Goal: Register for event/course

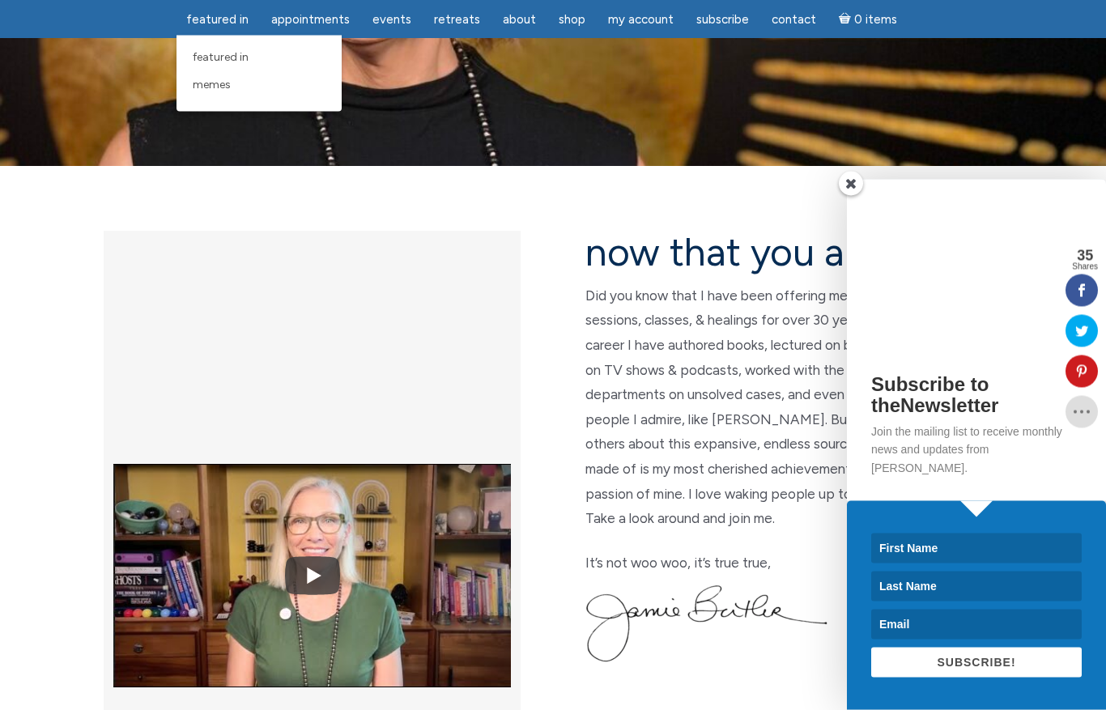
scroll to position [271, 0]
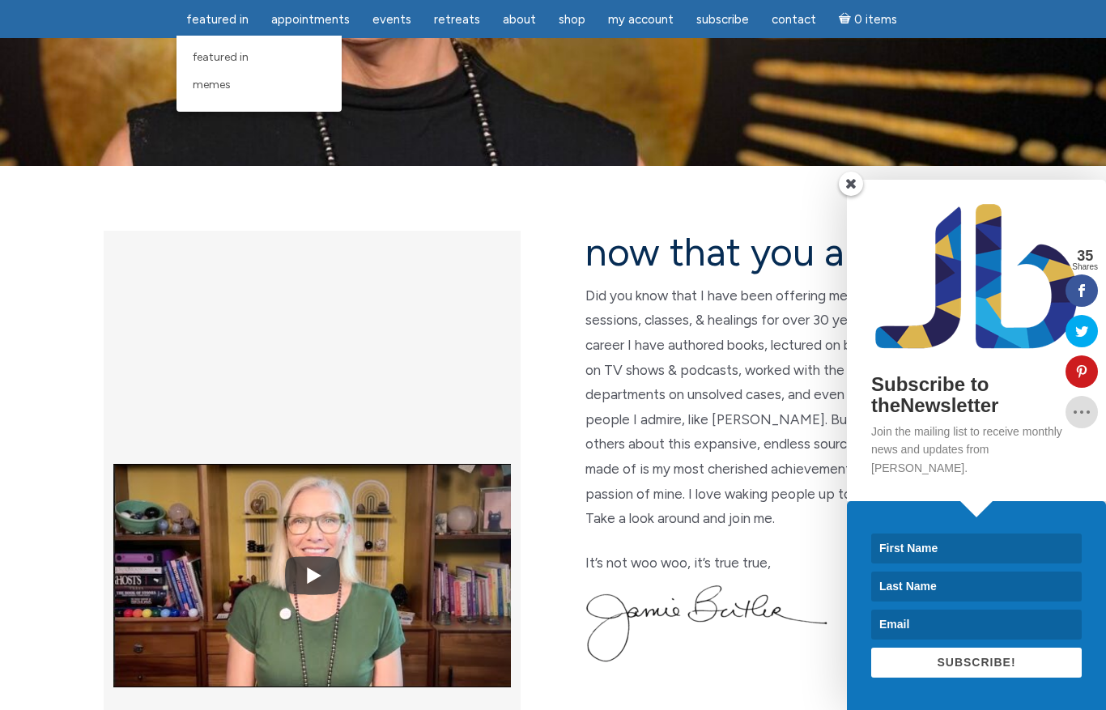
click at [854, 196] on span at bounding box center [851, 184] width 24 height 24
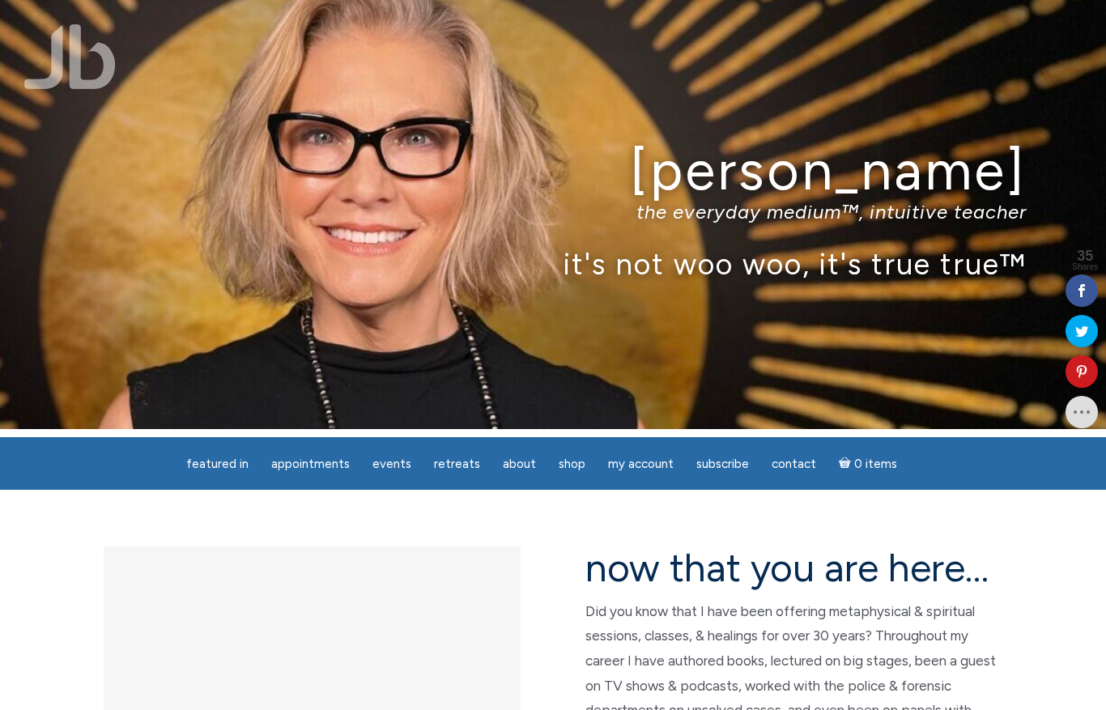
scroll to position [0, 0]
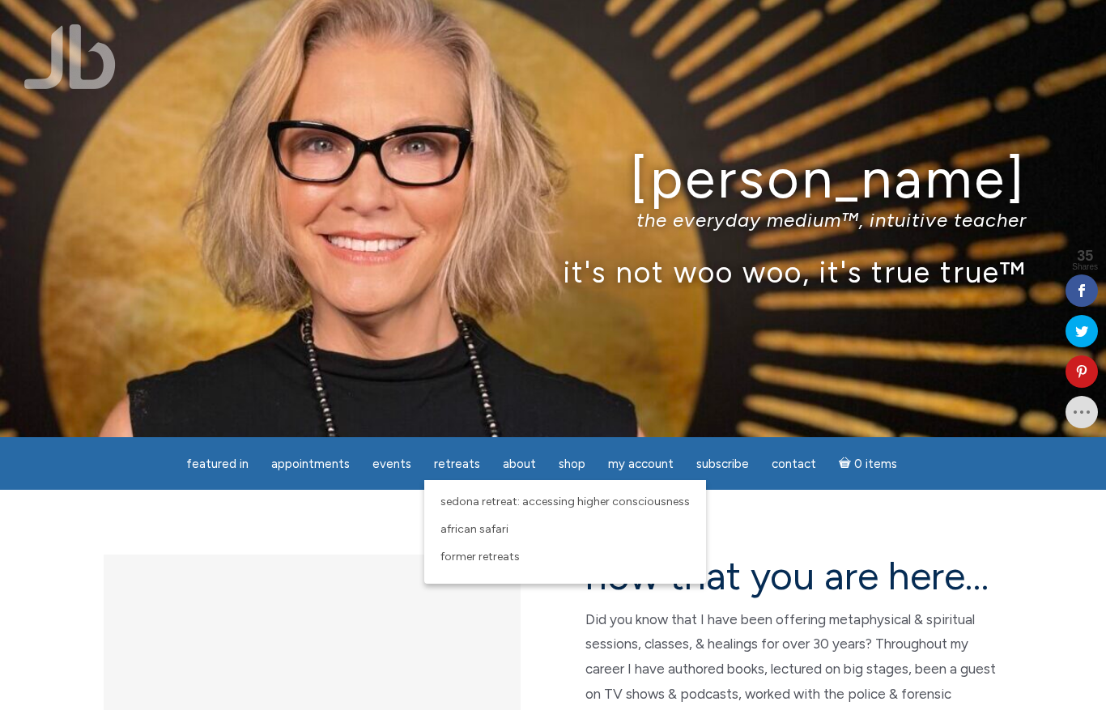
click at [462, 512] on link "Sedona Retreat: Accessing Higher Consciousness" at bounding box center [564, 502] width 265 height 28
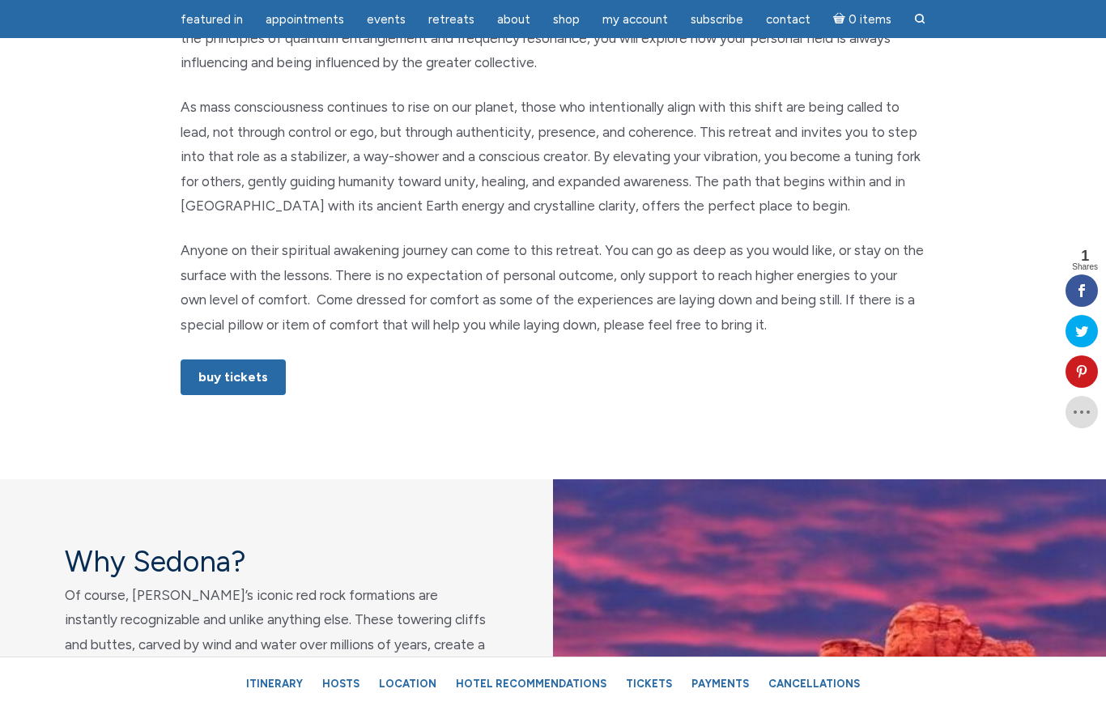
scroll to position [873, 0]
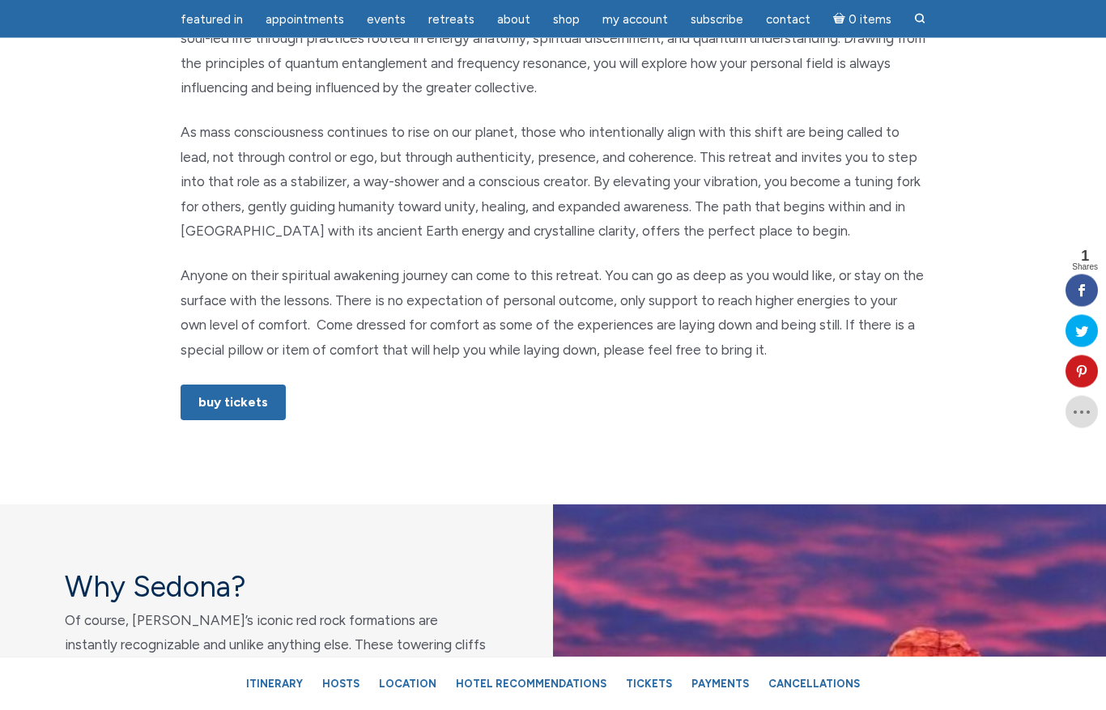
click at [213, 400] on link "Buy Tickets" at bounding box center [233, 403] width 105 height 36
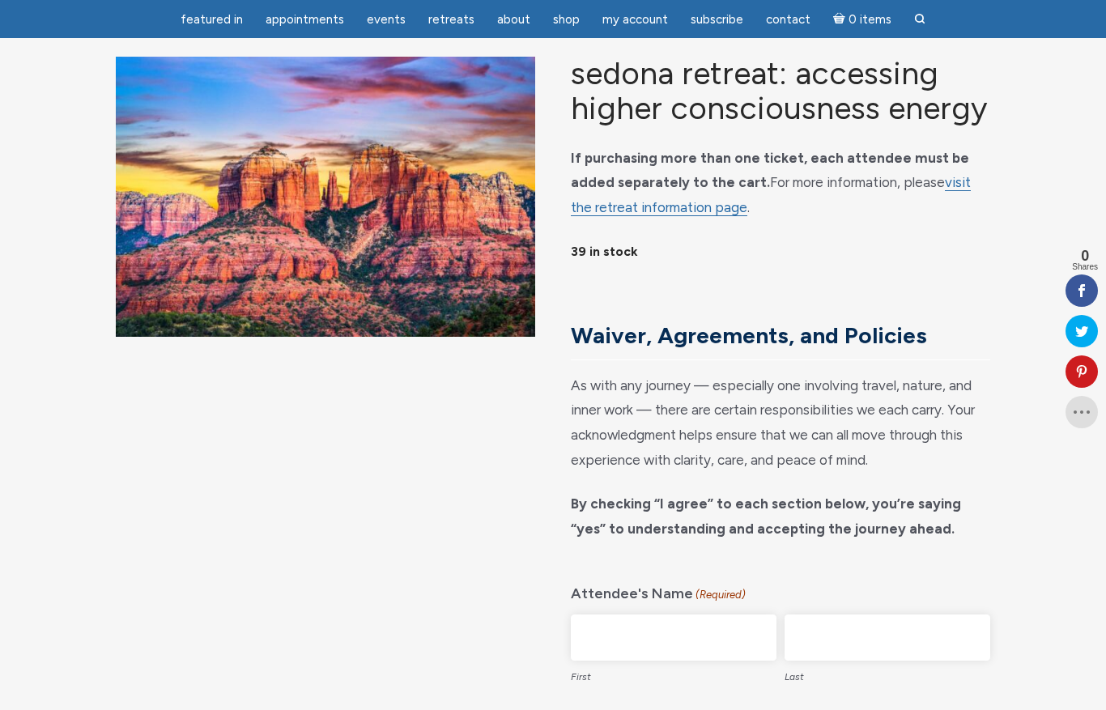
scroll to position [104, 0]
click at [594, 217] on link "visit the retreat information page" at bounding box center [771, 196] width 400 height 42
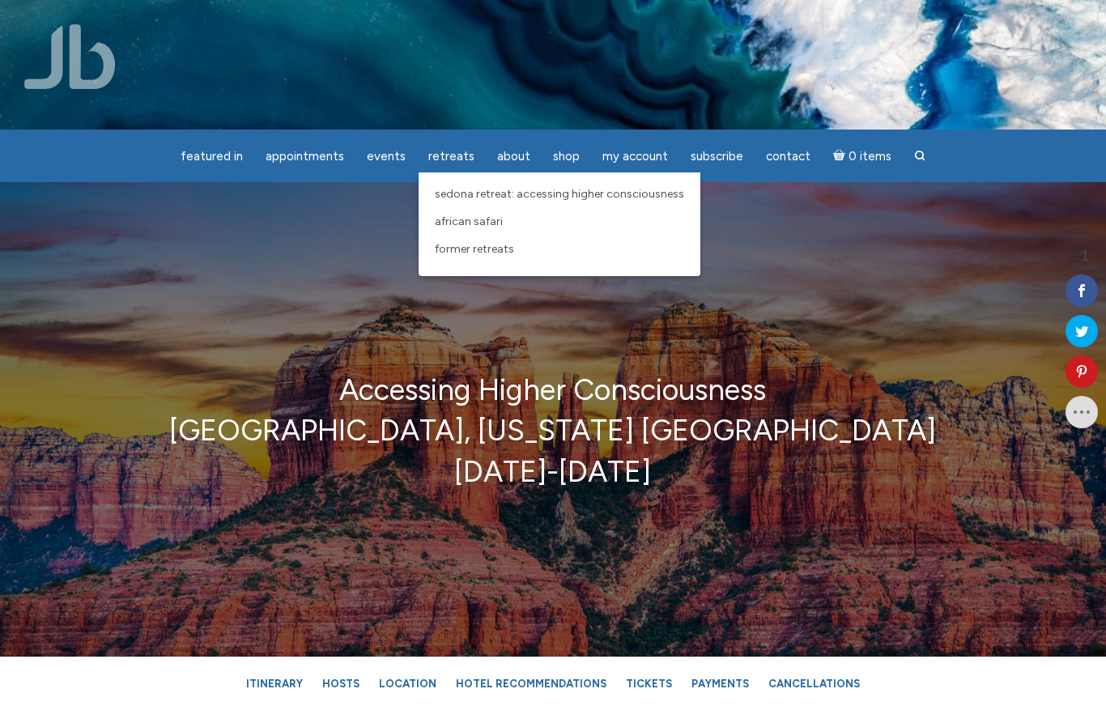
click at [468, 226] on span "African Safari" at bounding box center [469, 221] width 68 height 14
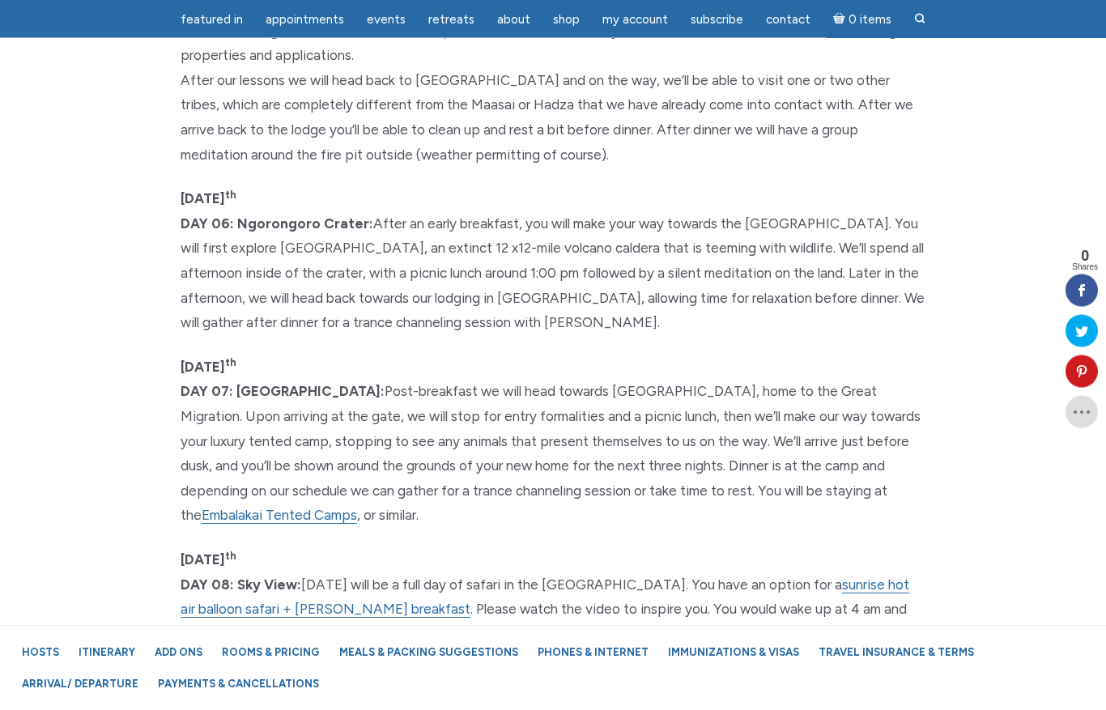
scroll to position [4930, 0]
